Goal: Transaction & Acquisition: Purchase product/service

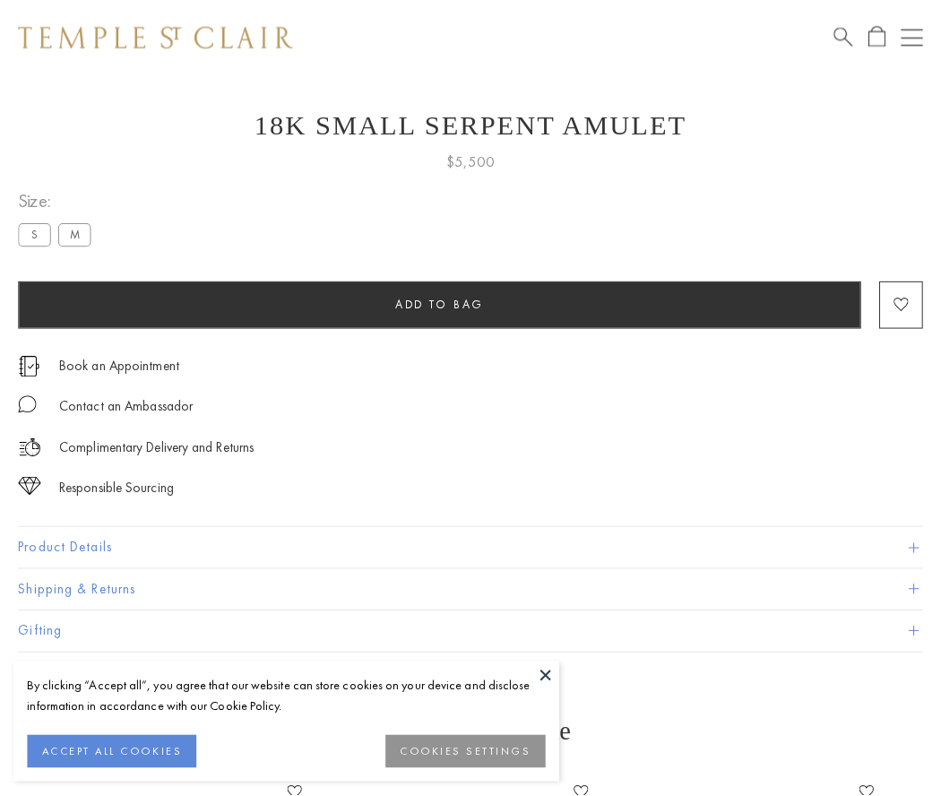
scroll to position [23, 0]
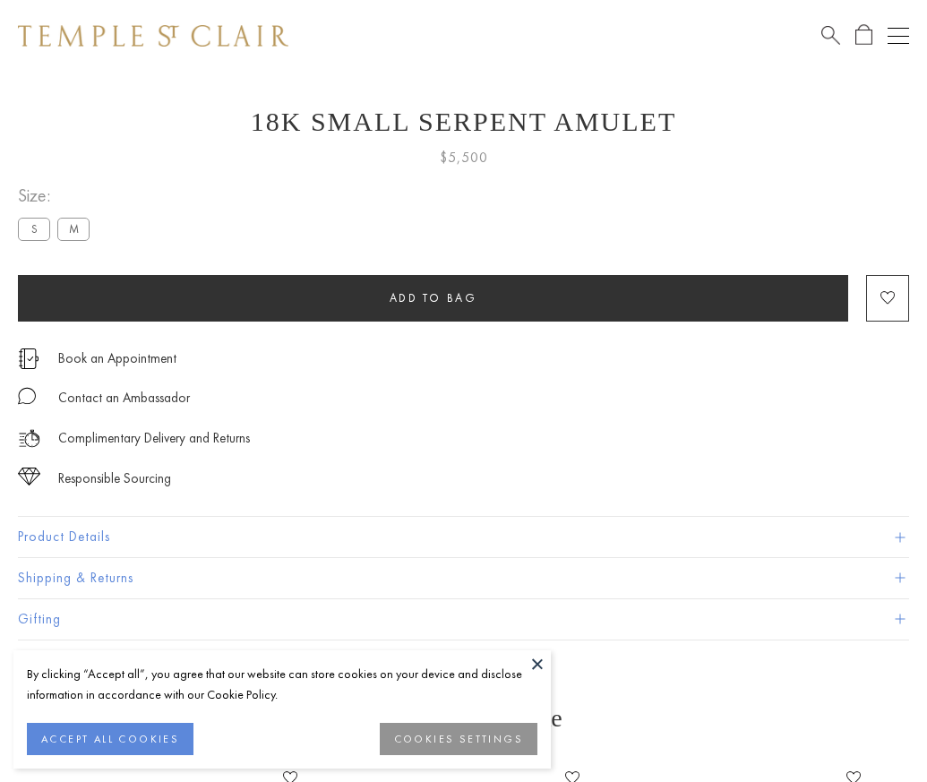
click at [433, 297] on span "Add to bag" at bounding box center [434, 297] width 88 height 15
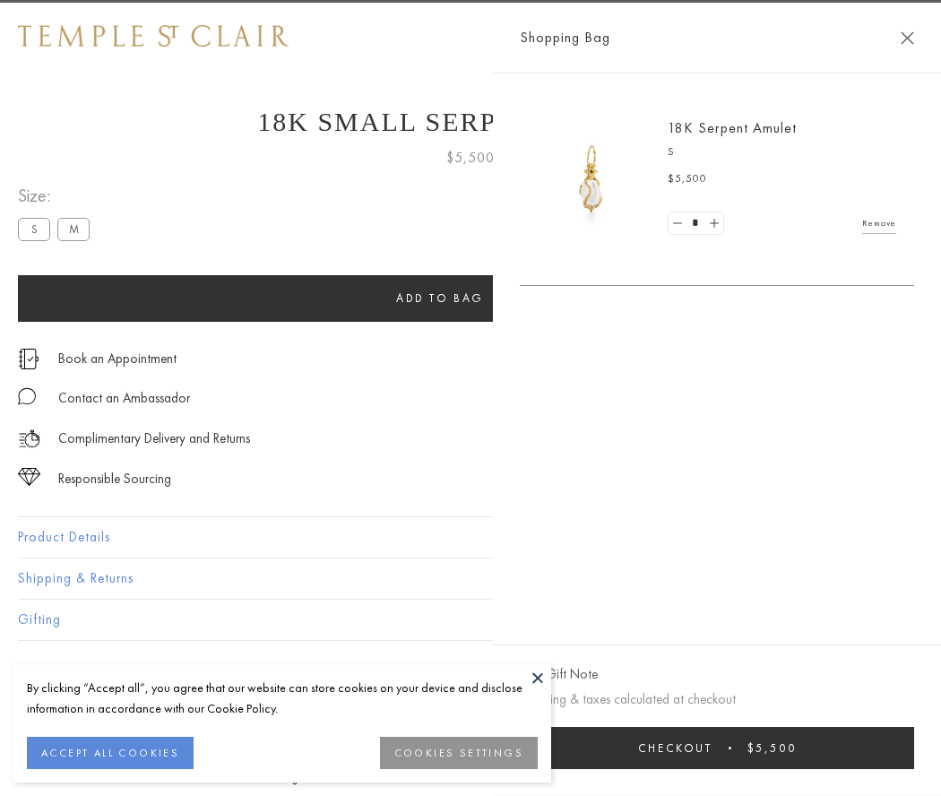
click at [731, 747] on span "submit" at bounding box center [729, 747] width 3 height 3
